Goal: Obtain resource: Download file/media

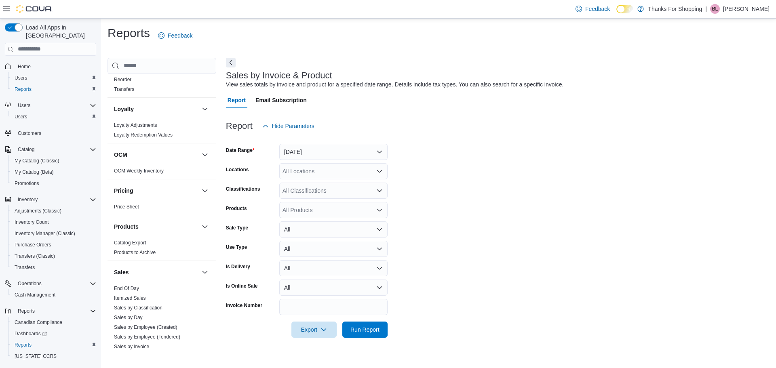
scroll to position [364, 0]
click at [124, 288] on link "End Of Day" at bounding box center [126, 288] width 25 height 6
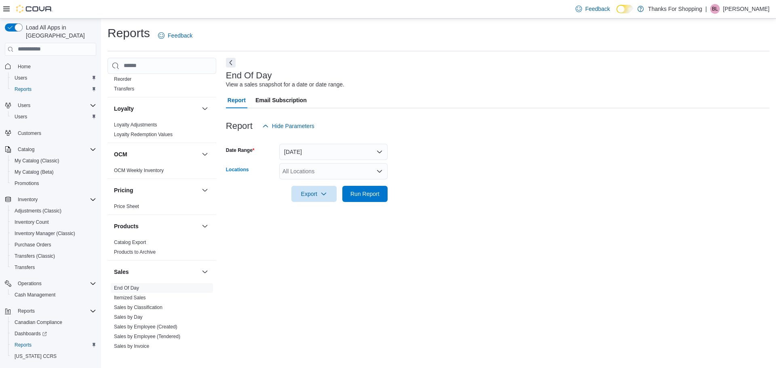
click at [330, 170] on div "All Locations" at bounding box center [333, 171] width 108 height 16
type input "***"
click at [333, 178] on div "*** Combo box. Selected. acr. Selected. Combo box input. All Locations. Type so…" at bounding box center [333, 171] width 108 height 16
click at [332, 182] on div "Acre 21" at bounding box center [333, 185] width 99 height 8
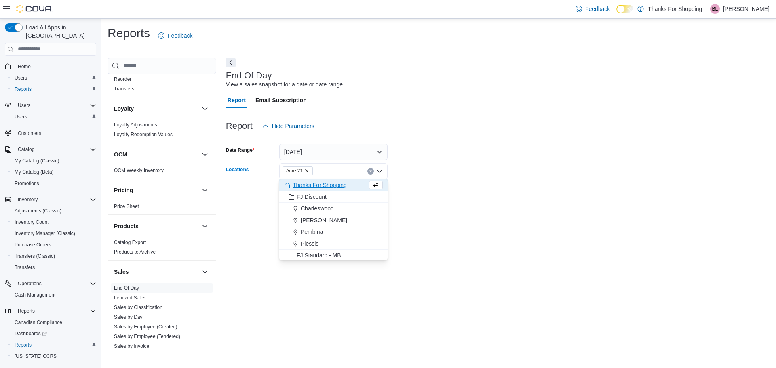
click at [350, 129] on div "Report Hide Parameters" at bounding box center [497, 126] width 543 height 16
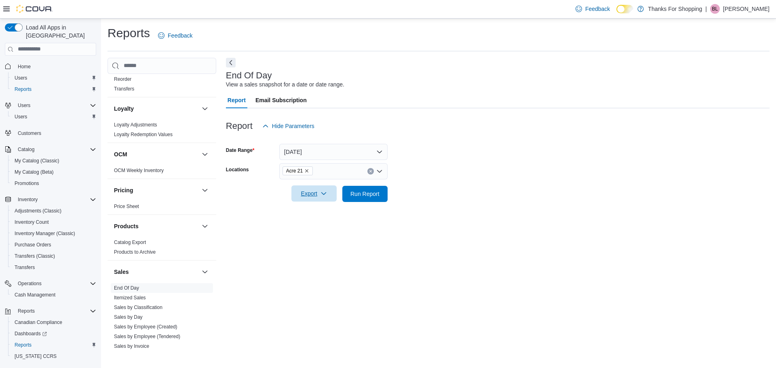
click at [326, 198] on span "Export" at bounding box center [314, 193] width 36 height 16
click at [456, 159] on form "Date Range [DATE] Locations Acre 21 Export Run Report" at bounding box center [497, 168] width 543 height 68
click at [323, 189] on span "Export" at bounding box center [314, 193] width 36 height 16
click at [324, 225] on span "Export to Pdf" at bounding box center [315, 226] width 36 height 6
